Goal: Navigation & Orientation: Find specific page/section

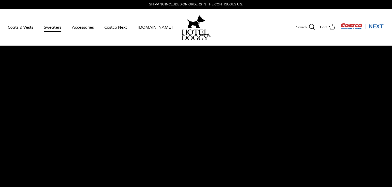
click at [52, 26] on link "Sweaters" at bounding box center [52, 27] width 27 height 18
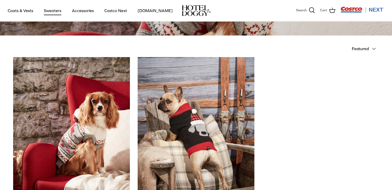
scroll to position [77, 0]
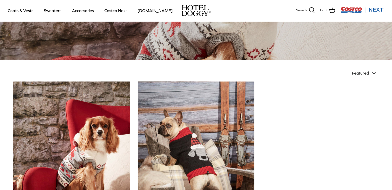
click at [85, 12] on link "Accessories" at bounding box center [82, 11] width 31 height 18
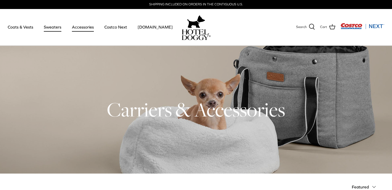
click at [49, 27] on link "Sweaters" at bounding box center [52, 27] width 27 height 18
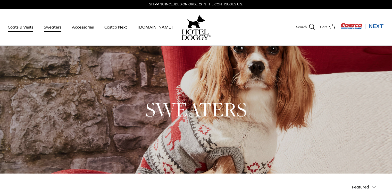
click at [22, 29] on link "Coats & Vests" at bounding box center [20, 27] width 35 height 18
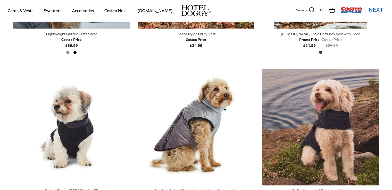
scroll to position [688, 0]
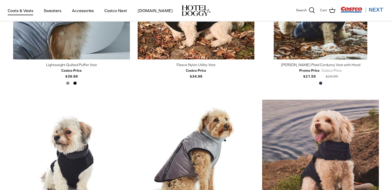
click at [379, 9] on img "Costco Next" at bounding box center [363, 9] width 44 height 6
